Goal: Task Accomplishment & Management: Manage account settings

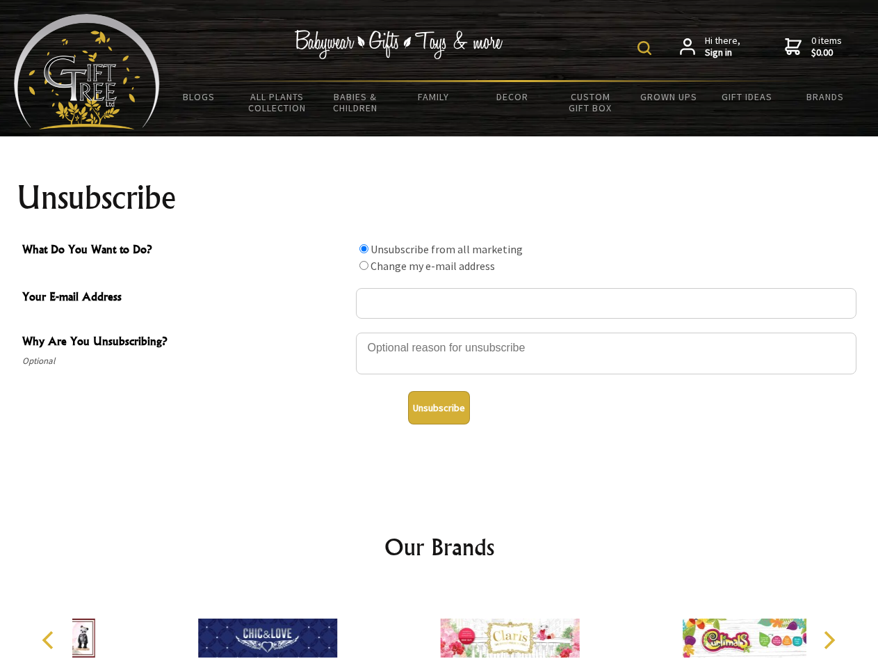
click at [647, 48] on img at bounding box center [645, 48] width 14 height 14
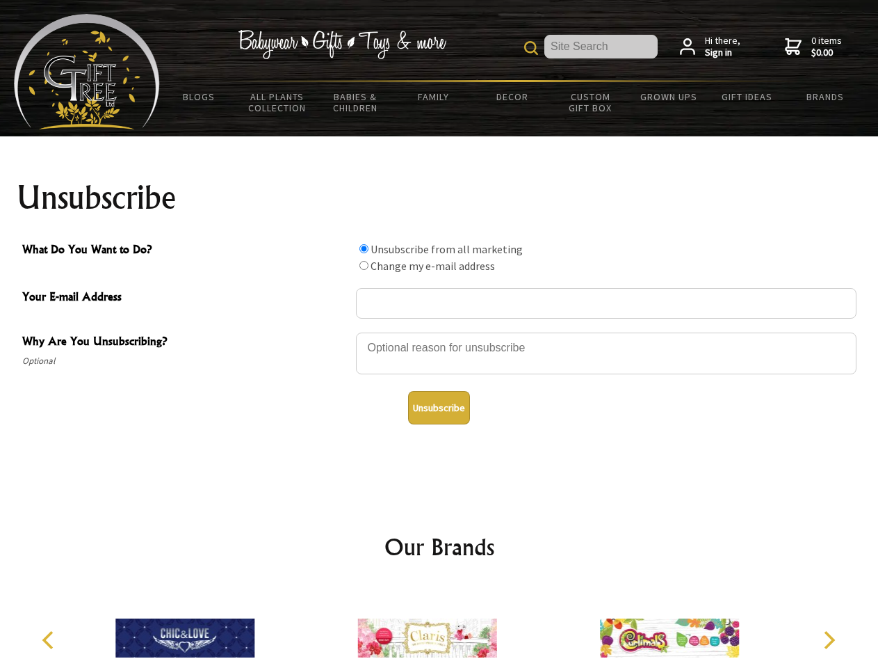
click at [440, 332] on div at bounding box center [606, 355] width 501 height 49
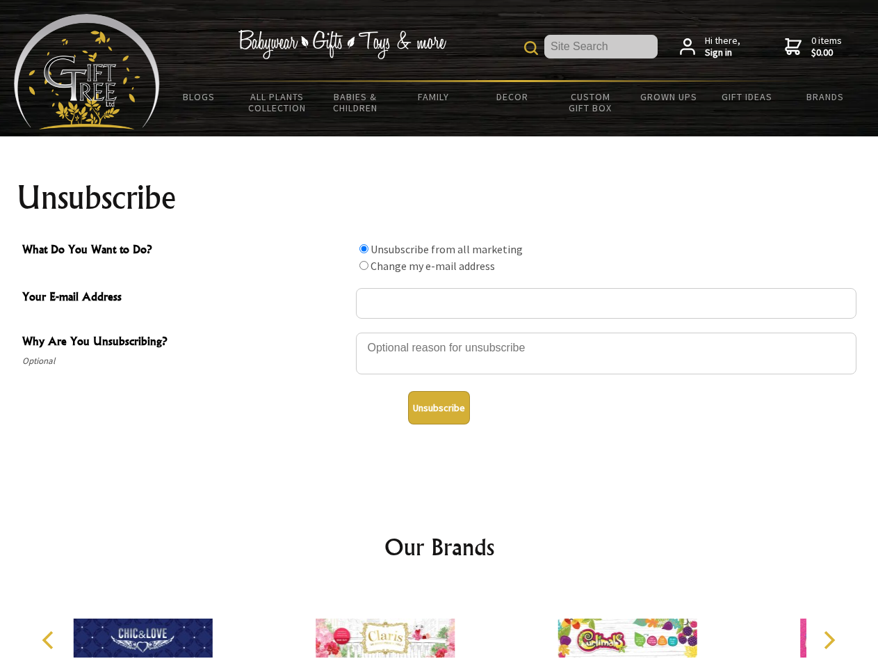
click at [364, 248] on input "What Do You Want to Do?" at bounding box center [364, 248] width 9 height 9
click at [364, 265] on input "What Do You Want to Do?" at bounding box center [364, 265] width 9 height 9
radio input "true"
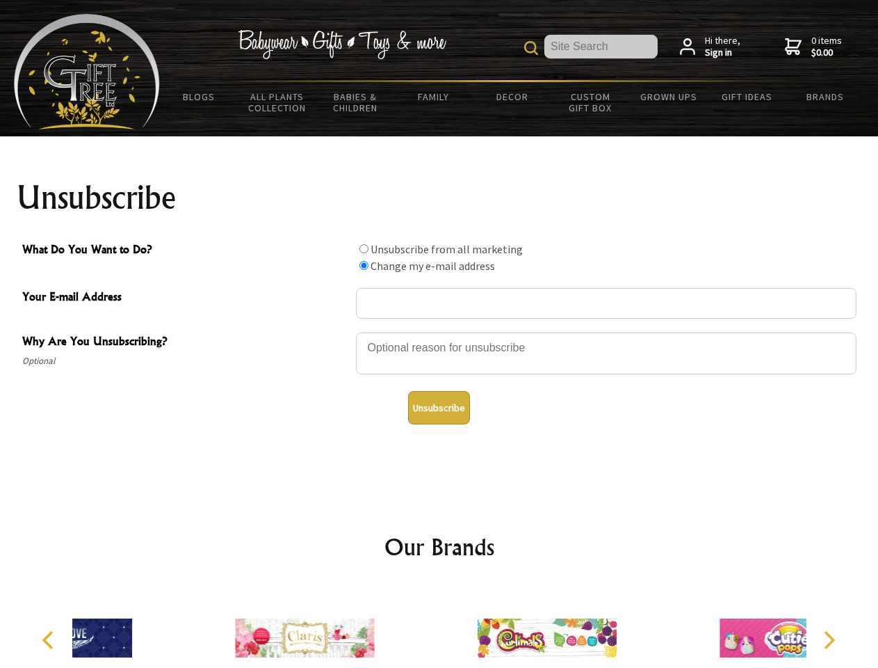
click at [439, 408] on button "Unsubscribe" at bounding box center [439, 407] width 62 height 33
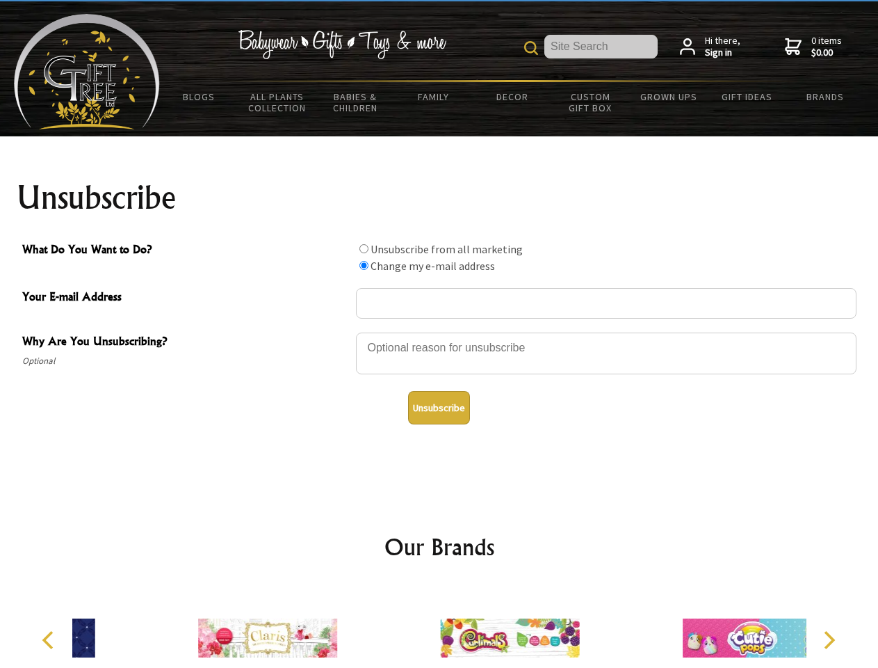
click at [440, 627] on div at bounding box center [510, 640] width 242 height 108
click at [50, 640] on icon "Previous" at bounding box center [49, 640] width 18 height 18
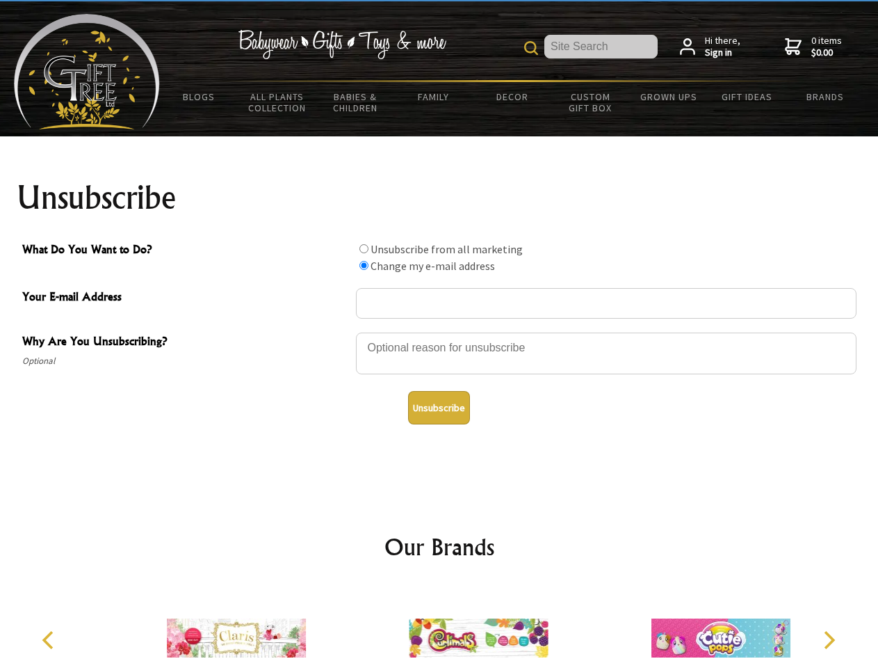
click at [829, 640] on icon "Next" at bounding box center [828, 640] width 18 height 18
